Goal: Task Accomplishment & Management: Manage account settings

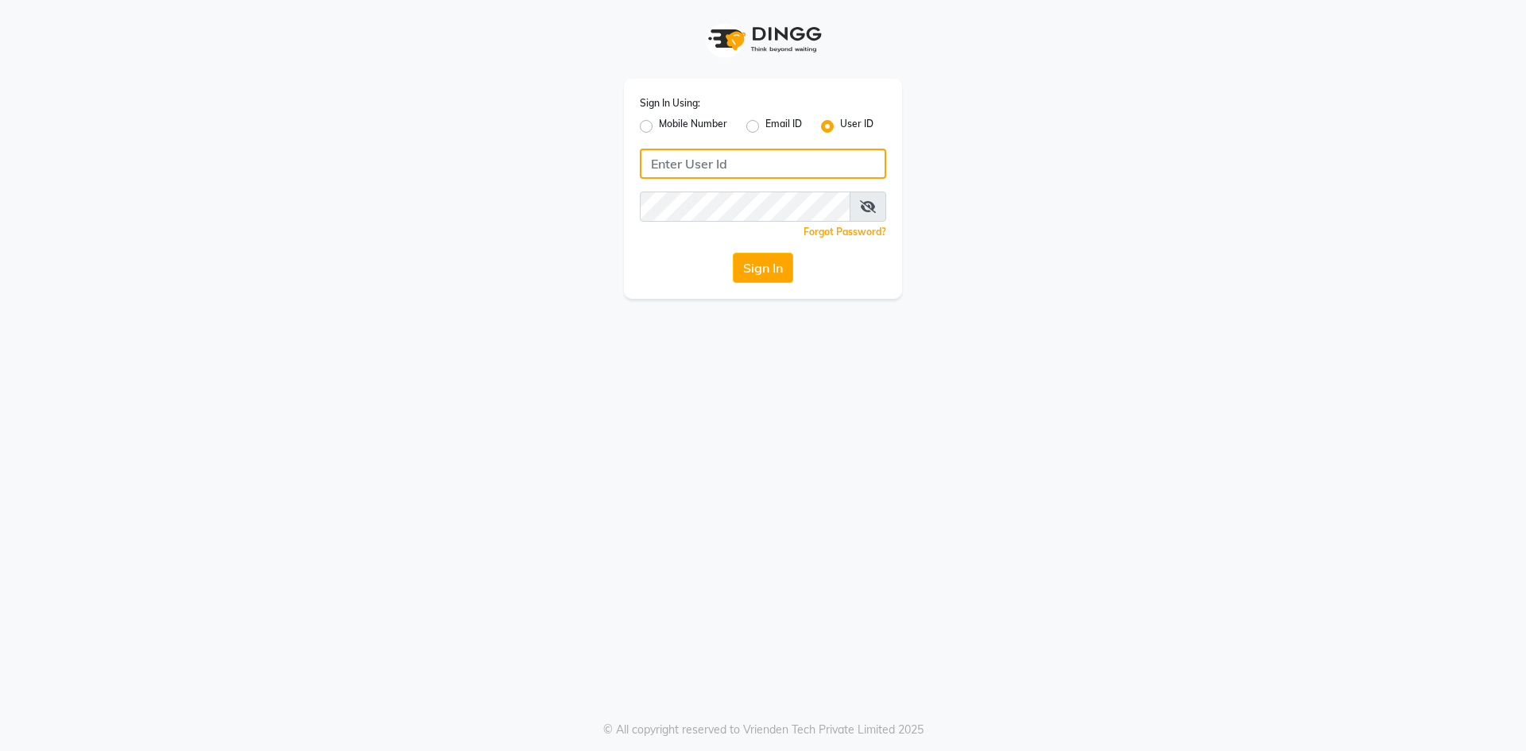
type input "9346469616"
click at [659, 127] on label "Mobile Number" at bounding box center [693, 126] width 68 height 19
click at [659, 127] on input "Mobile Number" at bounding box center [664, 122] width 10 height 10
radio input "true"
radio input "false"
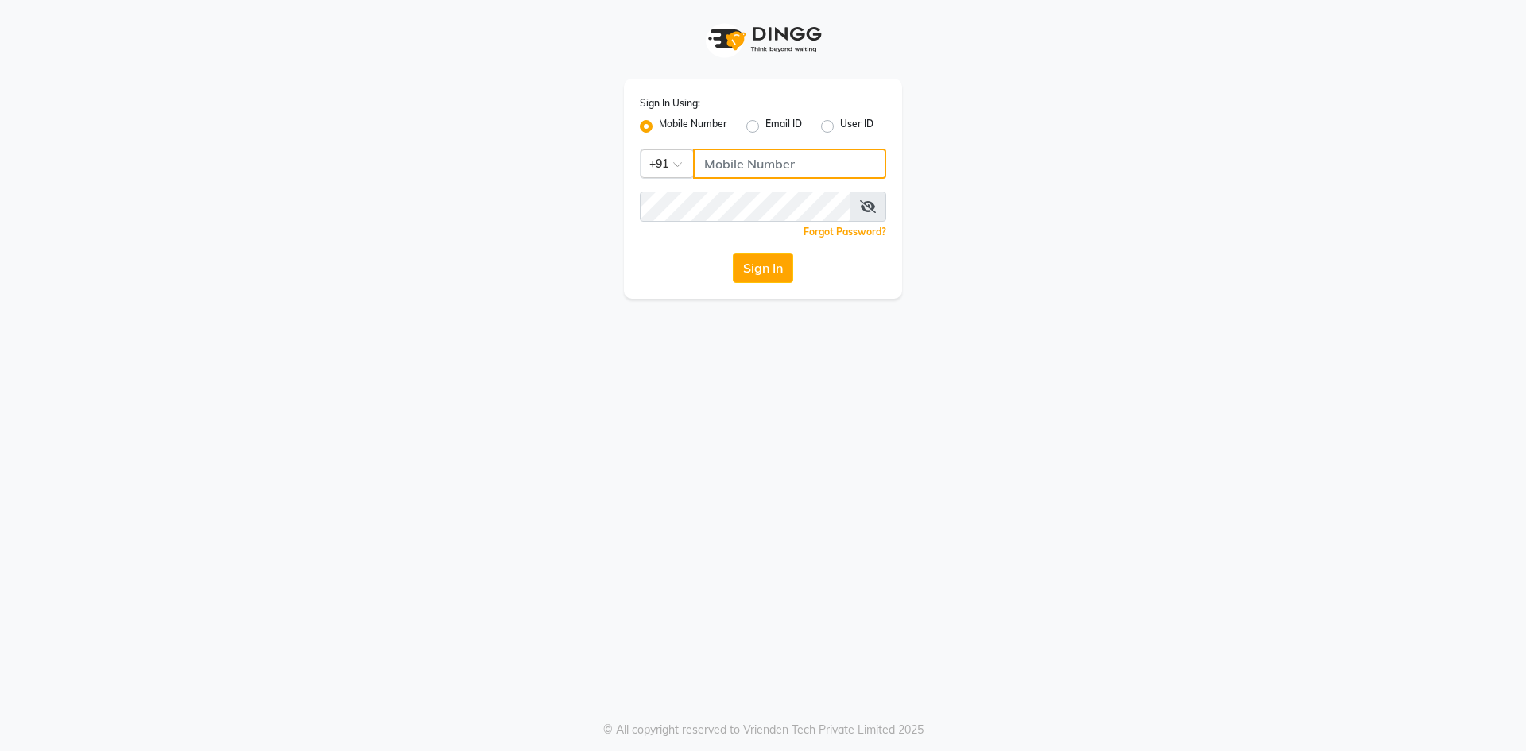
click at [744, 162] on input "Username" at bounding box center [789, 164] width 193 height 30
type input "9346469616"
click at [758, 272] on button "Sign In" at bounding box center [763, 268] width 60 height 30
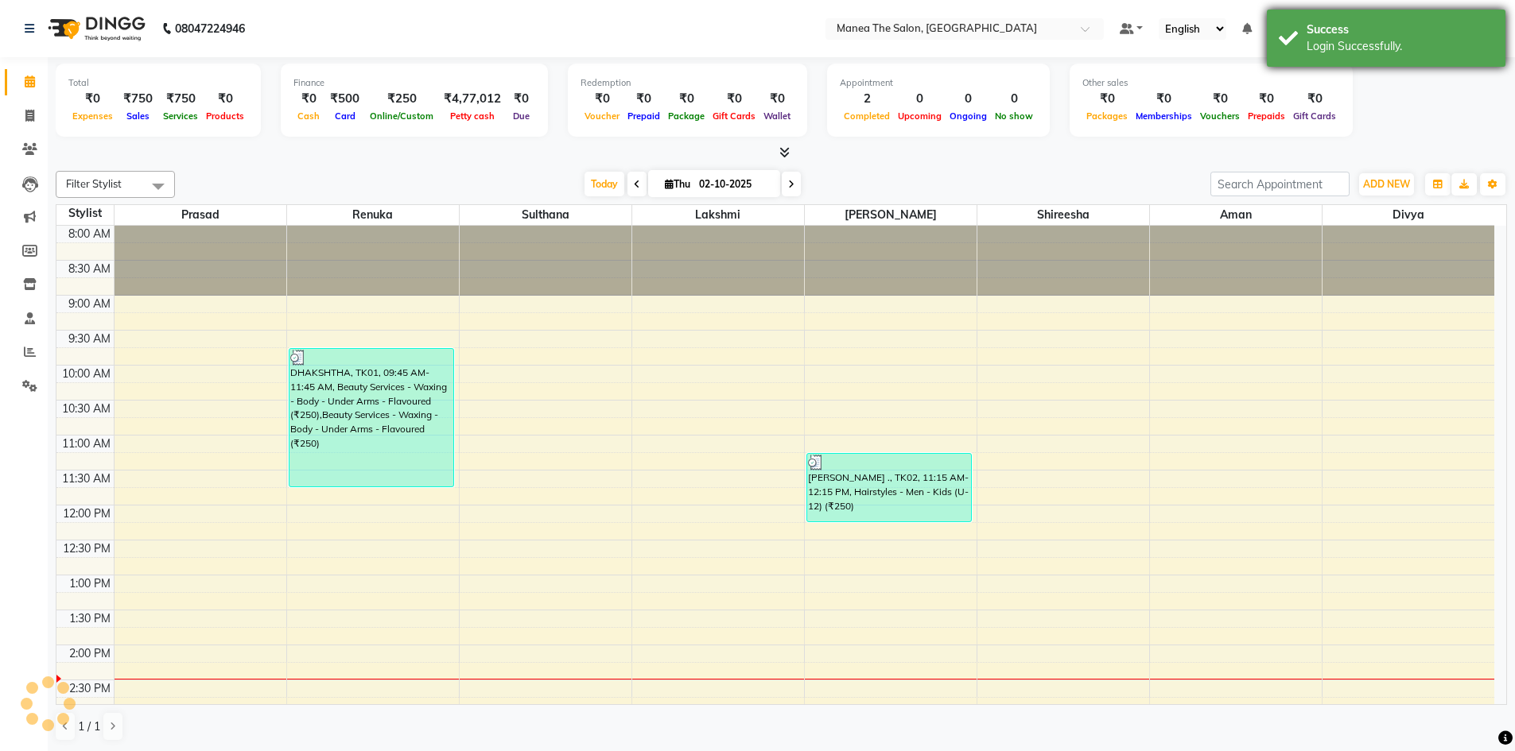
click at [1454, 18] on div "Success Login Successfully." at bounding box center [1385, 38] width 239 height 57
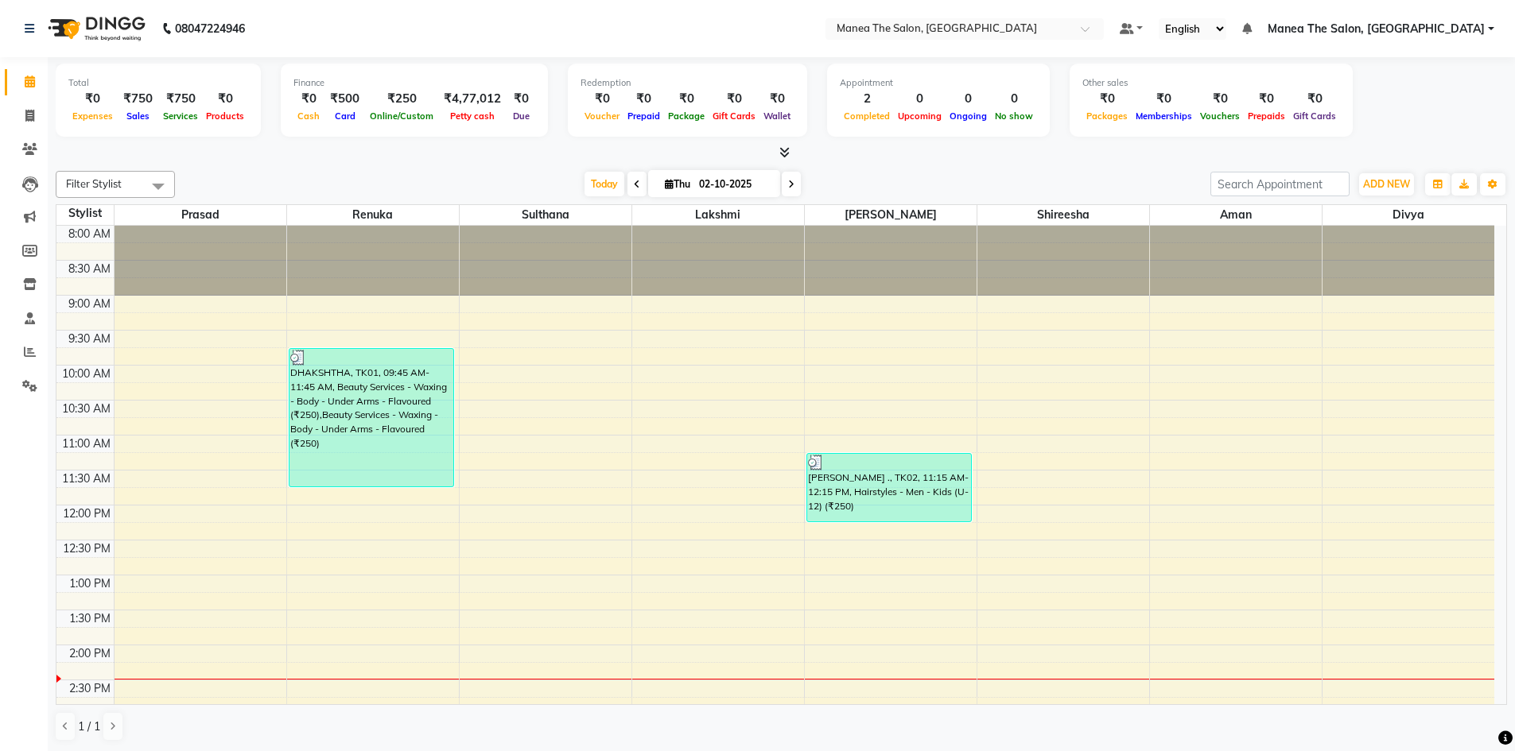
click at [1451, 25] on span "Manea The Salon, [GEOGRAPHIC_DATA]" at bounding box center [1375, 29] width 217 height 17
click at [1425, 108] on link "Sign out" at bounding box center [1412, 109] width 145 height 25
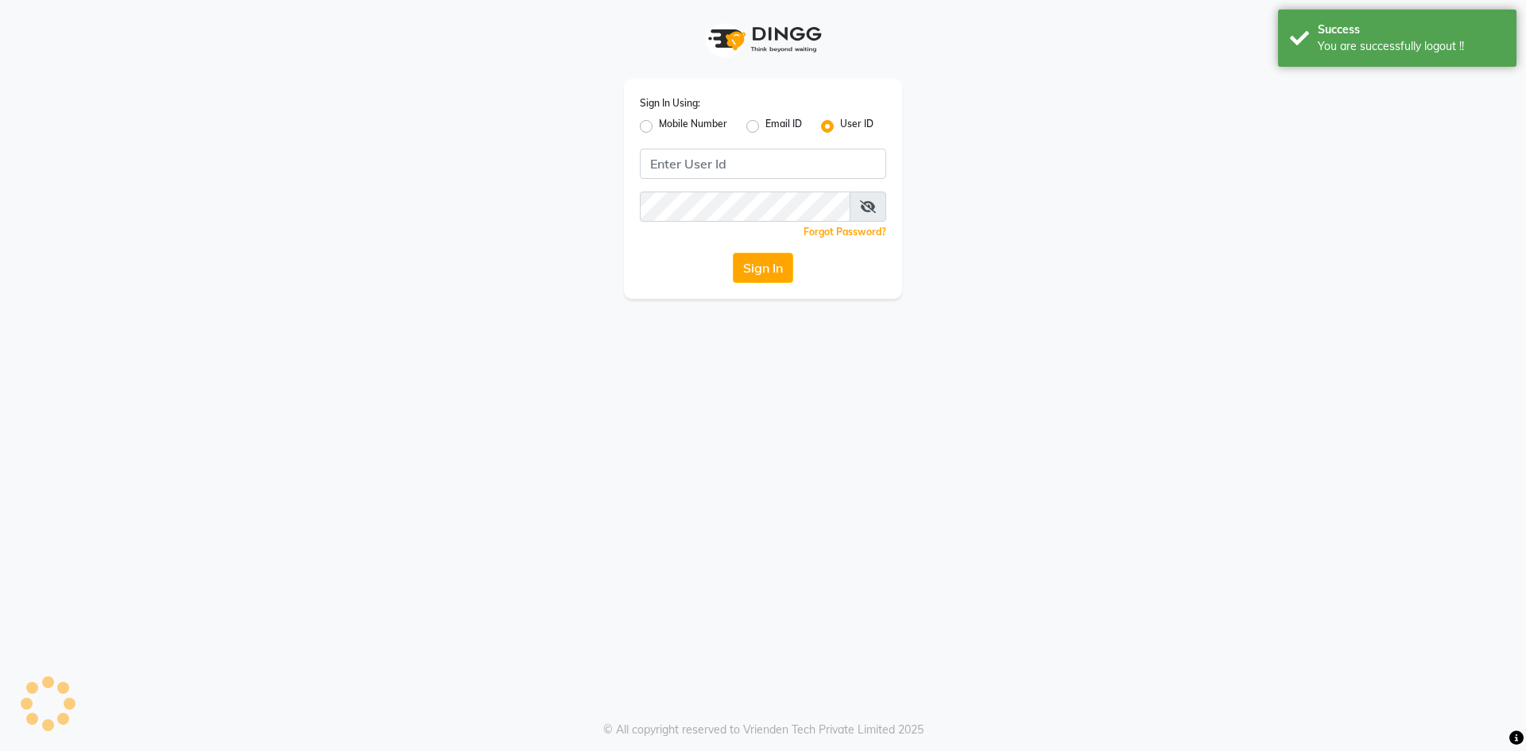
type input "9346469616"
